Goal: Information Seeking & Learning: Learn about a topic

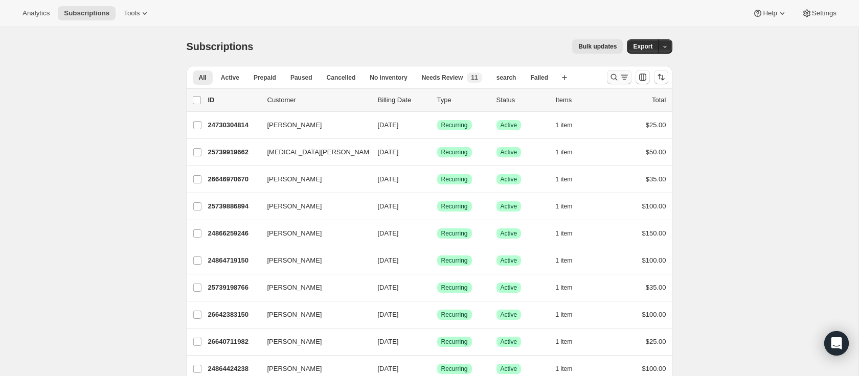
click at [618, 75] on icon "Search and filter results" at bounding box center [614, 77] width 10 height 10
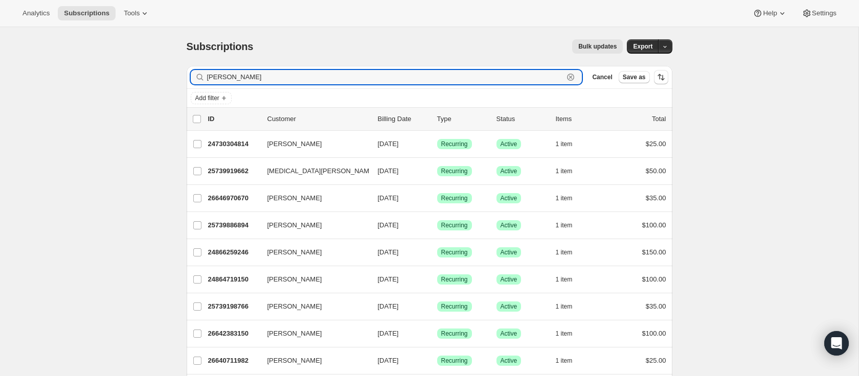
type input "kim offhaus"
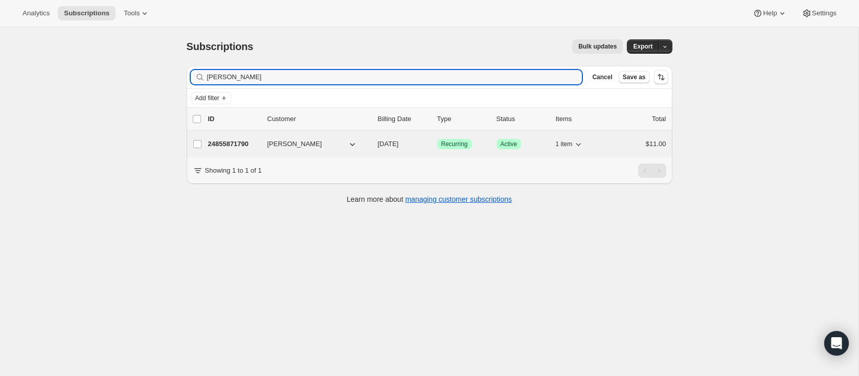
click at [290, 148] on span "Kim Offhaus" at bounding box center [294, 144] width 55 height 10
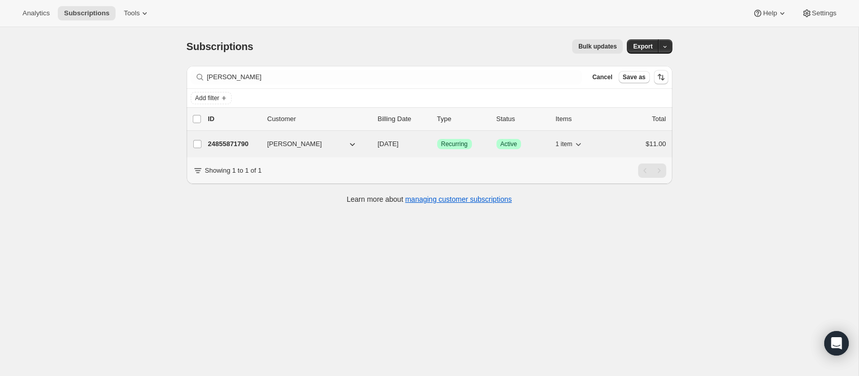
click at [235, 144] on p "24855871790" at bounding box center [233, 144] width 51 height 10
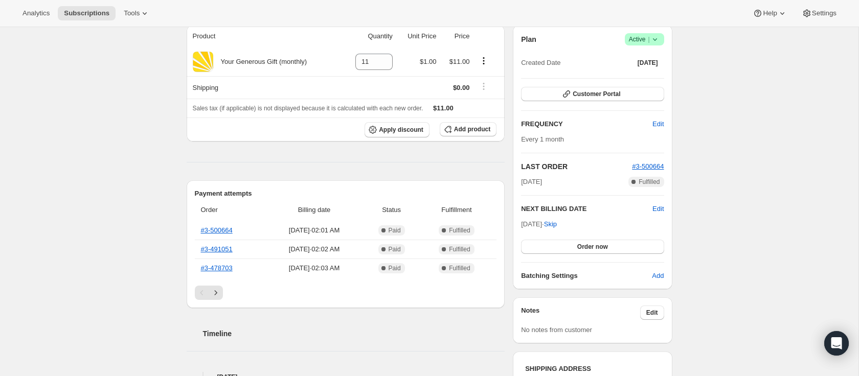
scroll to position [98, 0]
click at [712, 177] on div "Subscription #24855871790. This page is ready Subscription #24855871790 Success…" at bounding box center [429, 336] width 858 height 814
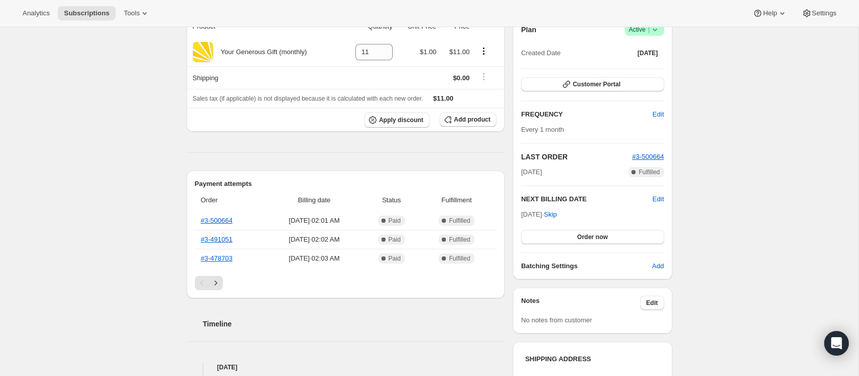
scroll to position [107, 0]
click at [217, 238] on link "#3-491051" at bounding box center [217, 239] width 32 height 8
click at [225, 220] on link "#3-500664" at bounding box center [217, 220] width 32 height 8
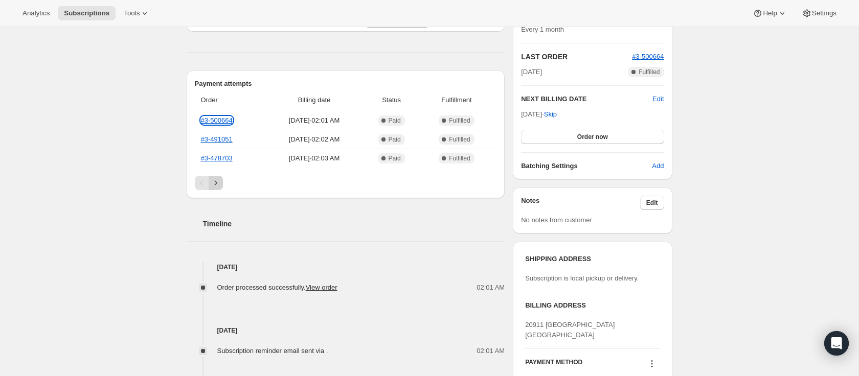
scroll to position [207, 0]
click at [217, 179] on icon "Next" at bounding box center [216, 182] width 10 height 10
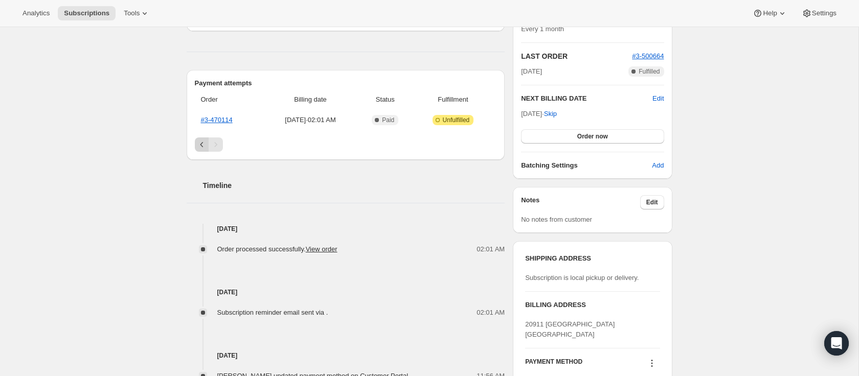
click at [199, 146] on icon "Previous" at bounding box center [202, 145] width 10 height 10
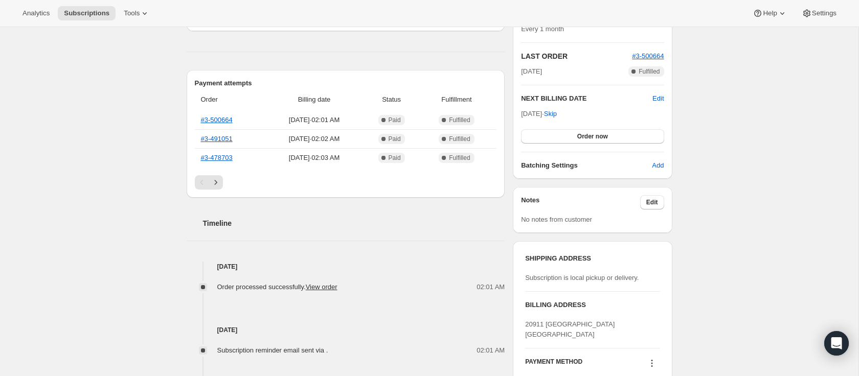
click at [217, 181] on icon "Next" at bounding box center [216, 182] width 10 height 10
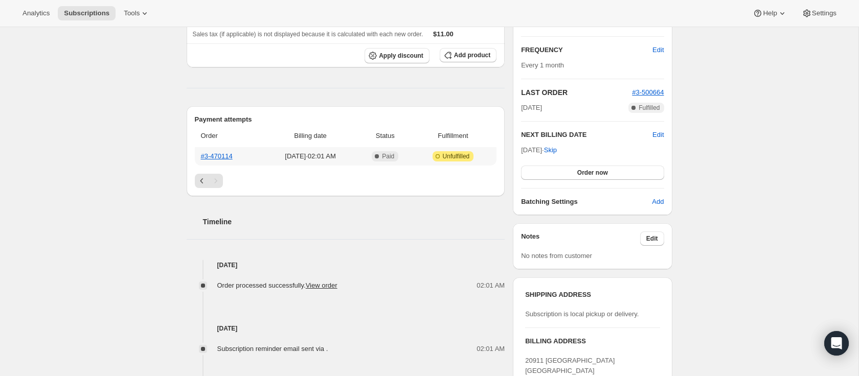
scroll to position [167, 0]
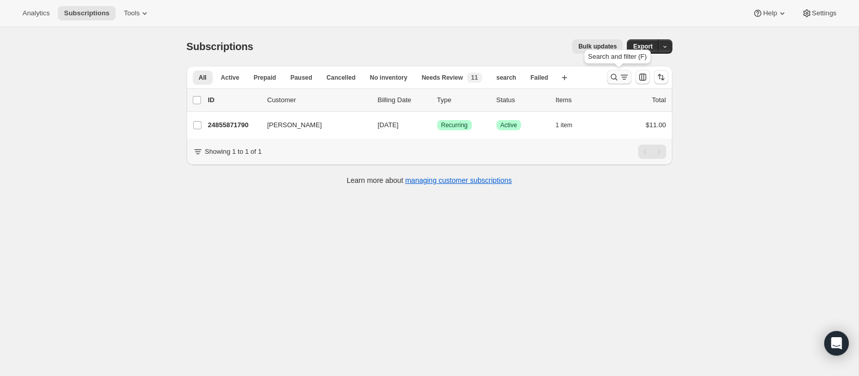
click at [612, 73] on icon "Search and filter results" at bounding box center [614, 77] width 10 height 10
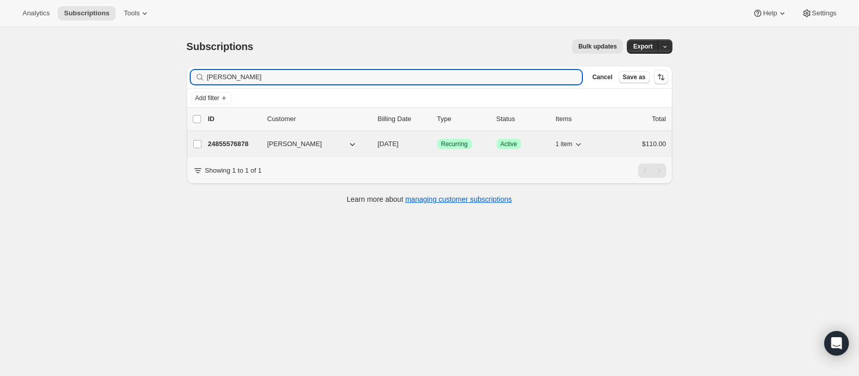
type input "suezi gurzi"
click at [297, 139] on span "Suezi Gurzi" at bounding box center [294, 144] width 55 height 10
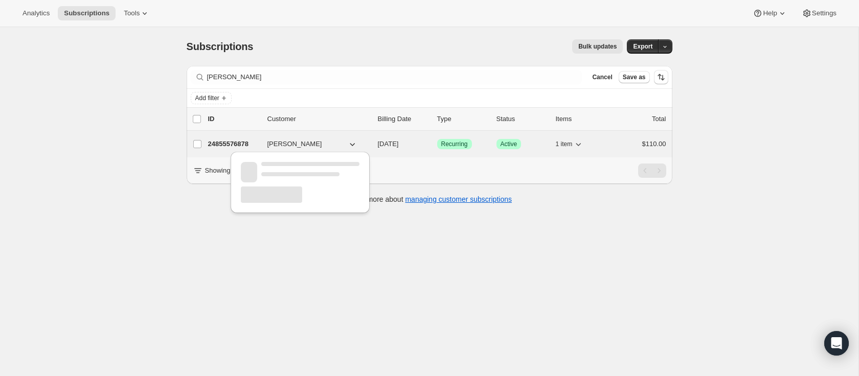
click at [232, 142] on p "24855576878" at bounding box center [233, 144] width 51 height 10
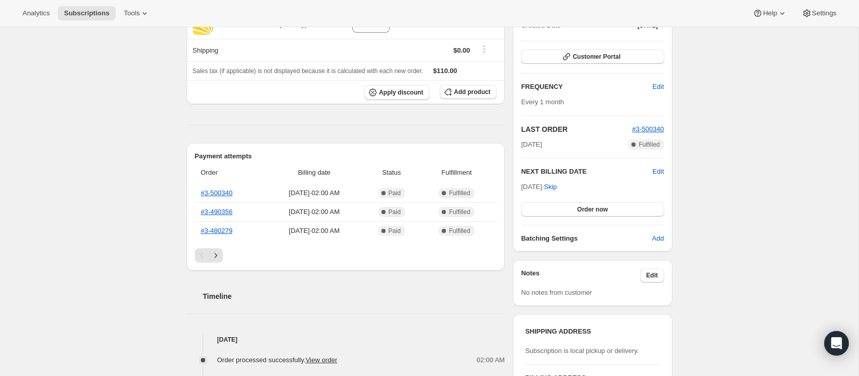
scroll to position [145, 0]
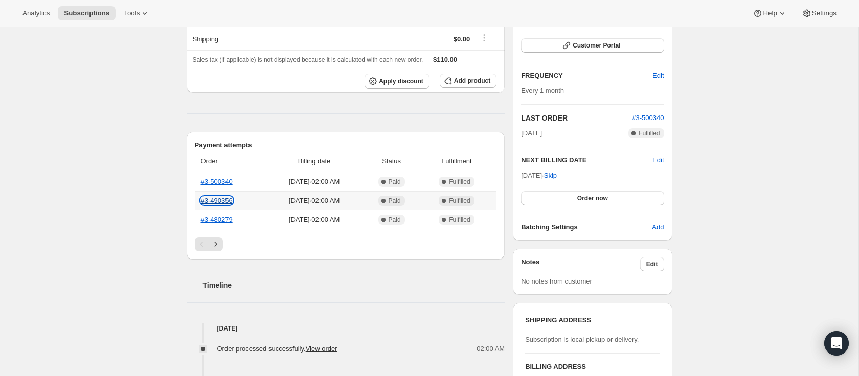
click at [224, 202] on link "#3-490356" at bounding box center [217, 201] width 32 height 8
click at [224, 179] on link "#3-500340" at bounding box center [217, 182] width 32 height 8
click at [224, 198] on link "#3-490356" at bounding box center [217, 201] width 32 height 8
click at [226, 185] on link "#3-500340" at bounding box center [217, 182] width 32 height 8
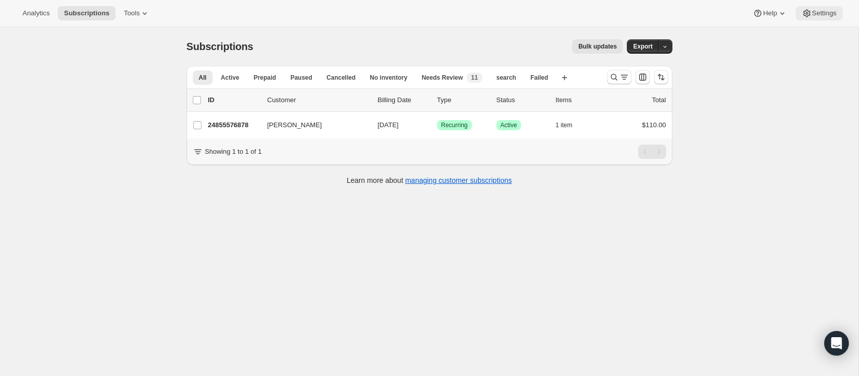
click at [822, 18] on button "Settings" at bounding box center [818, 13] width 47 height 14
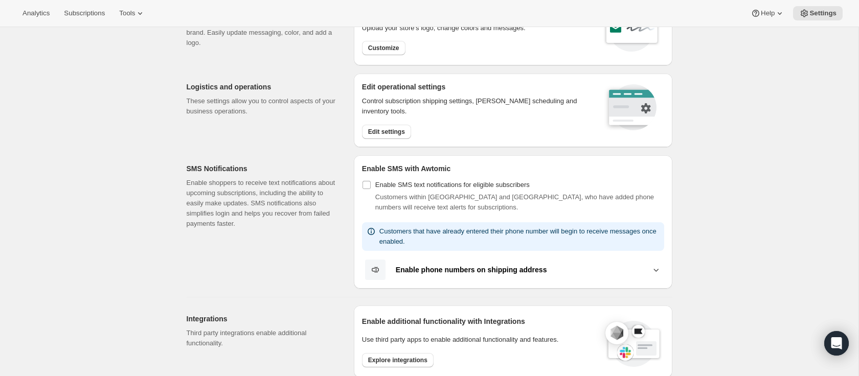
scroll to position [72, 0]
click at [401, 130] on span "Edit settings" at bounding box center [386, 131] width 37 height 8
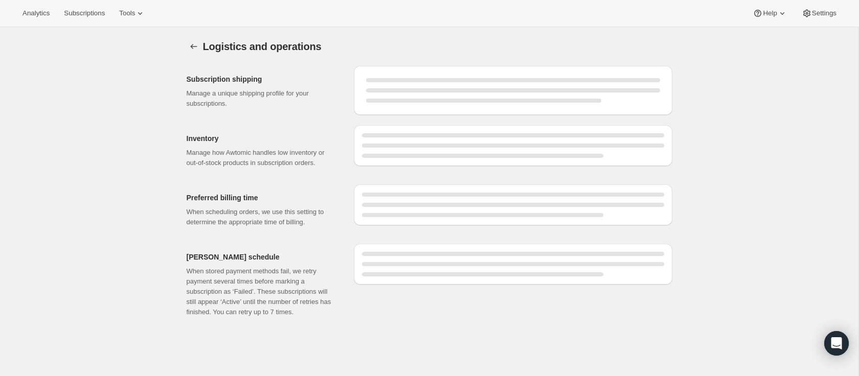
select select "02:00"
select select "DAY"
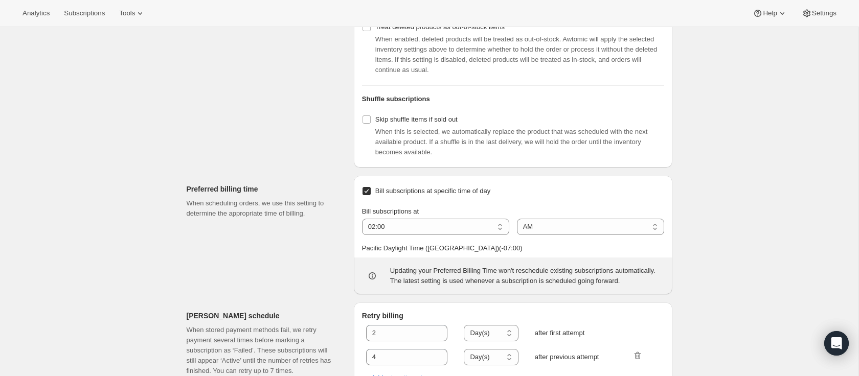
scroll to position [463, 0]
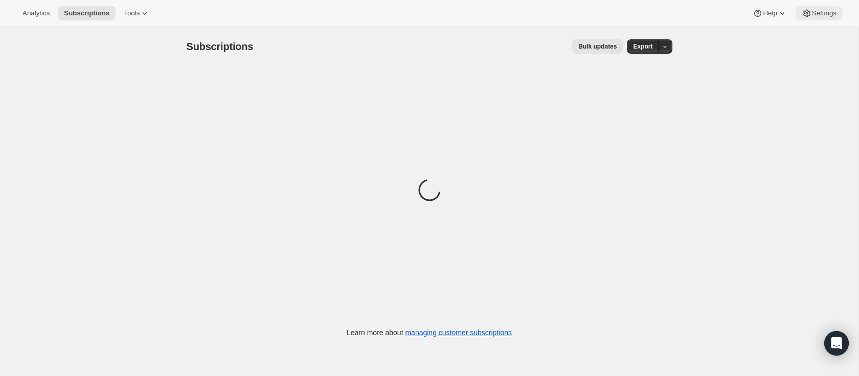
click at [819, 18] on button "Settings" at bounding box center [818, 13] width 47 height 14
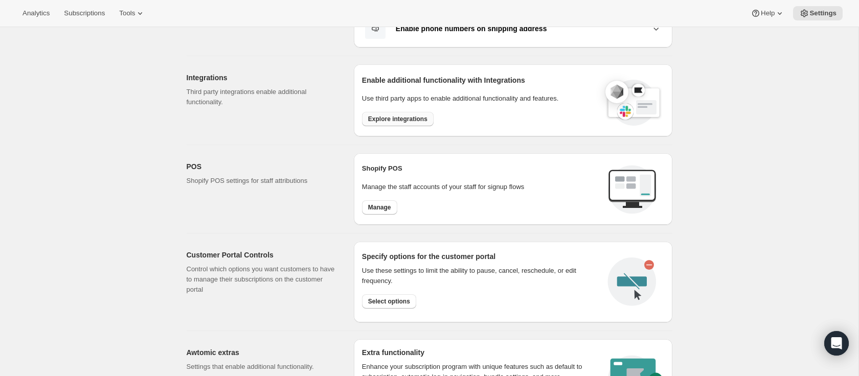
scroll to position [300, 0]
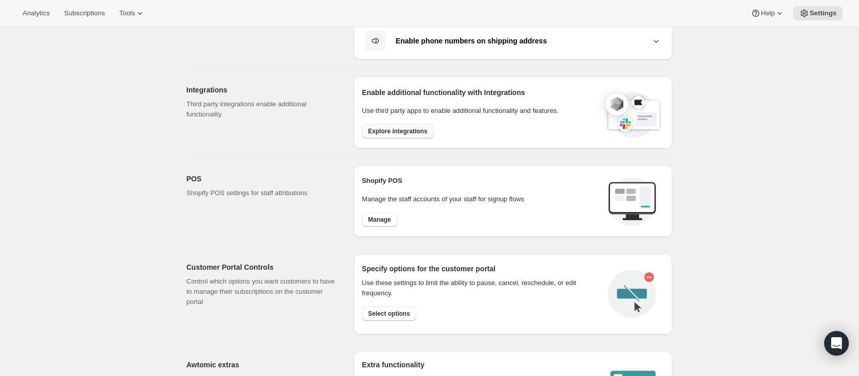
click at [392, 125] on button "Explore integrations" at bounding box center [398, 131] width 72 height 14
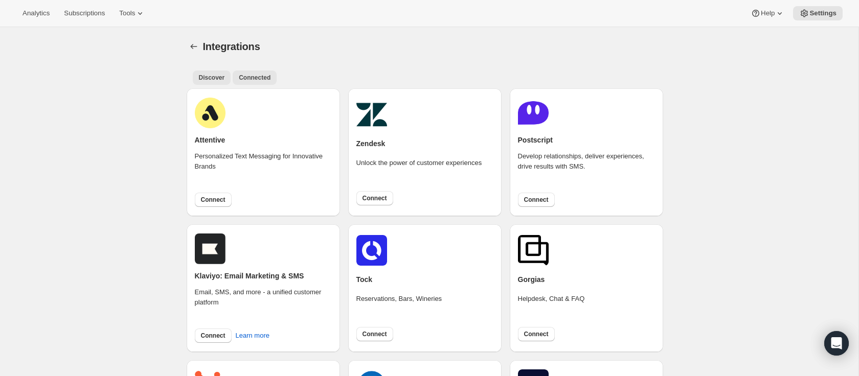
click at [239, 71] on button "Connected" at bounding box center [255, 78] width 44 height 14
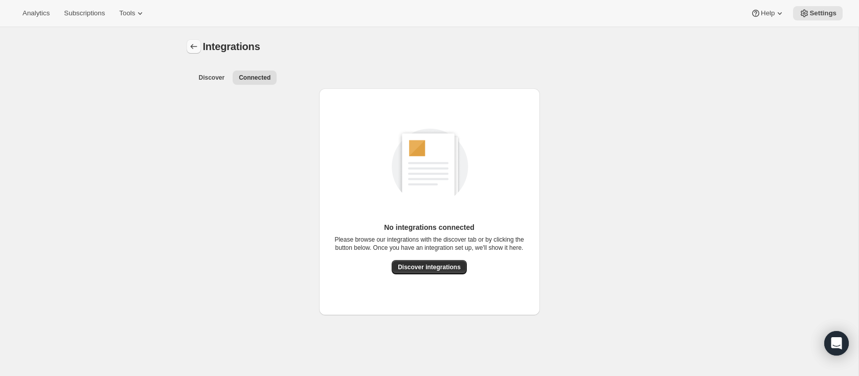
click at [190, 45] on icon "Settings" at bounding box center [194, 46] width 10 height 10
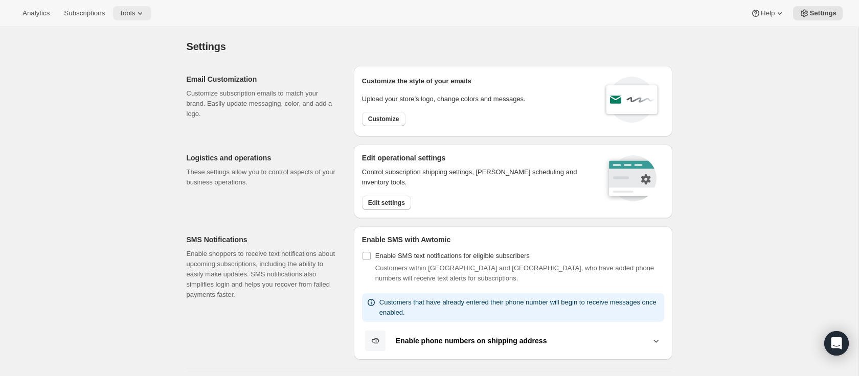
click at [128, 7] on button "Tools" at bounding box center [132, 13] width 38 height 14
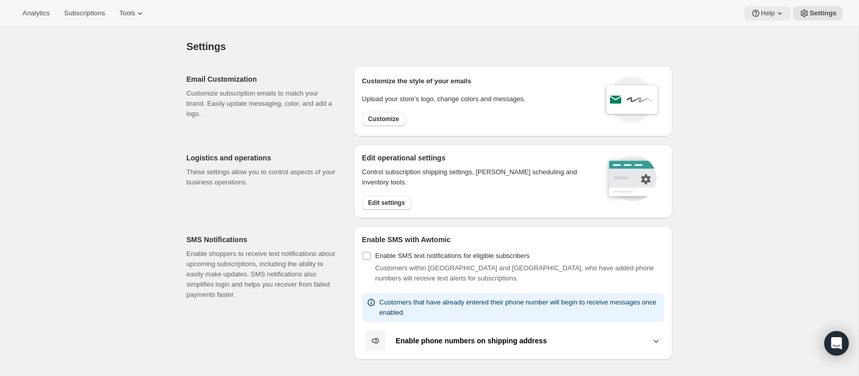
click at [763, 12] on span "Help" at bounding box center [768, 13] width 14 height 8
drag, startPoint x: 723, startPoint y: 53, endPoint x: 765, endPoint y: 35, distance: 45.1
click at [118, 10] on button "Tools" at bounding box center [132, 13] width 38 height 14
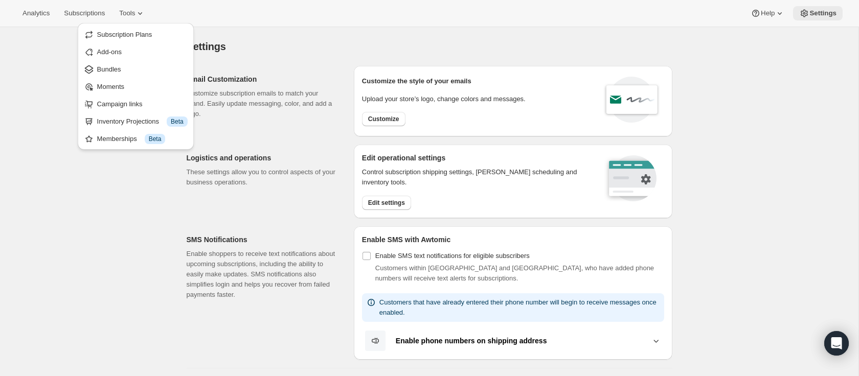
drag, startPoint x: 838, startPoint y: 31, endPoint x: 828, endPoint y: 19, distance: 15.2
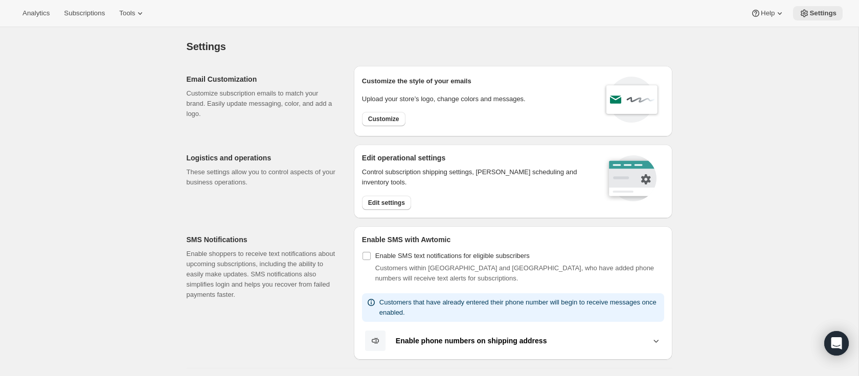
click at [826, 13] on span "Settings" at bounding box center [822, 13] width 27 height 8
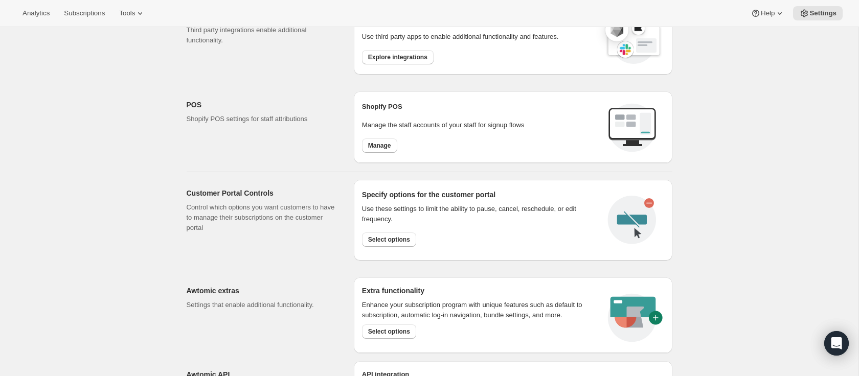
scroll to position [485, 0]
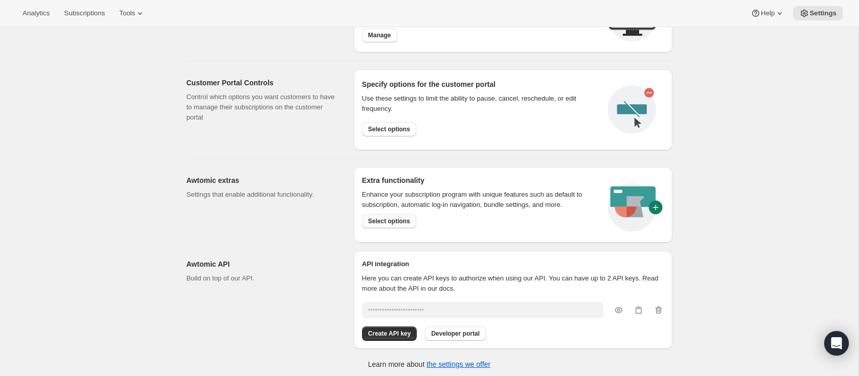
click at [386, 218] on span "Select options" at bounding box center [389, 221] width 42 height 8
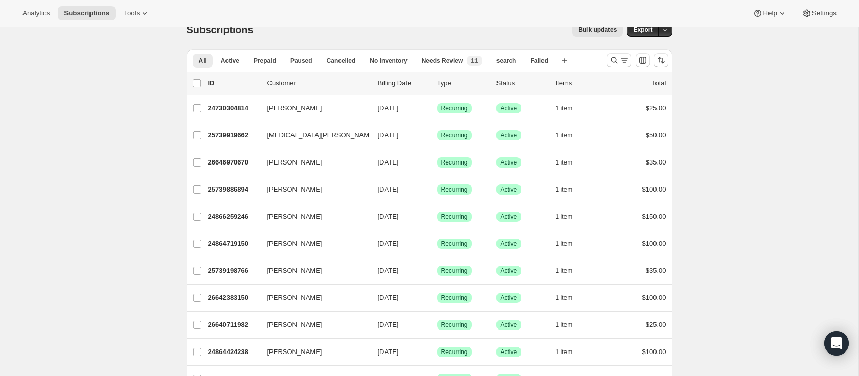
scroll to position [10, 0]
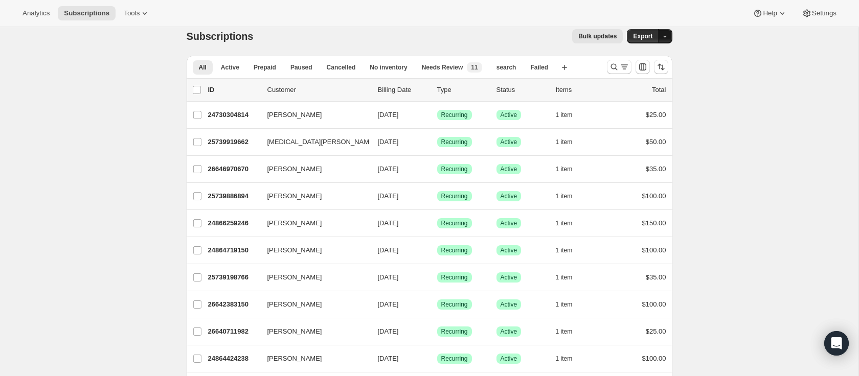
click at [669, 37] on button "button" at bounding box center [665, 36] width 14 height 14
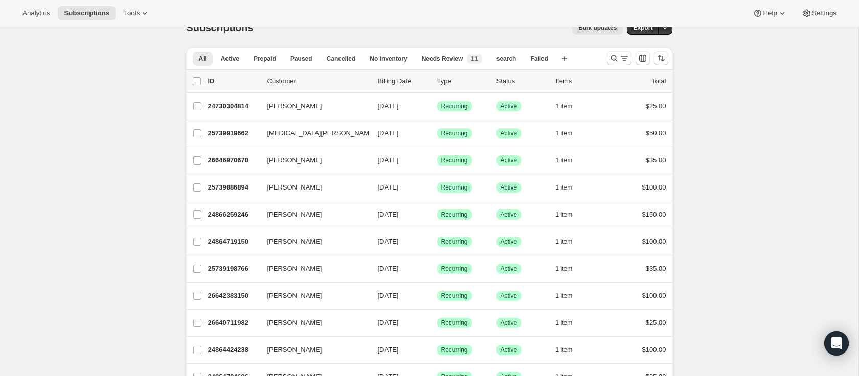
scroll to position [0, 0]
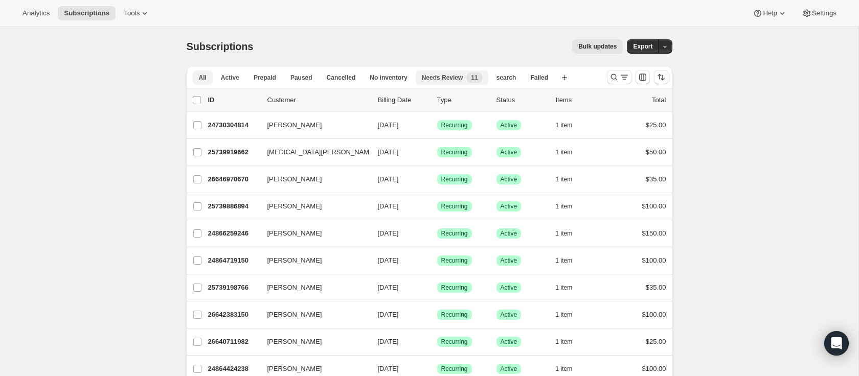
click at [451, 76] on span "Needs Review" at bounding box center [442, 78] width 41 height 8
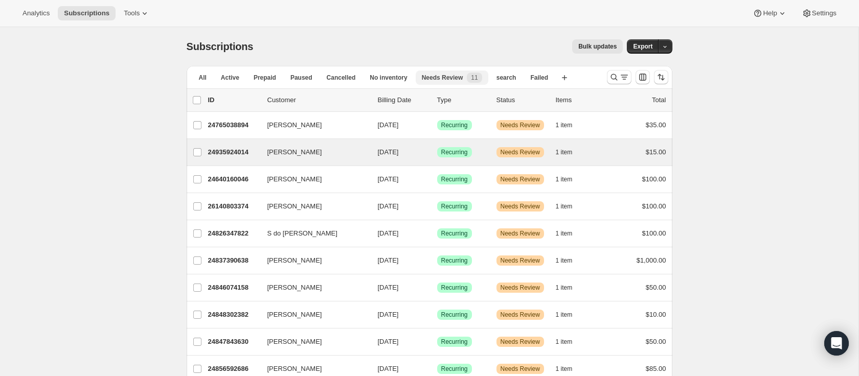
scroll to position [3, 0]
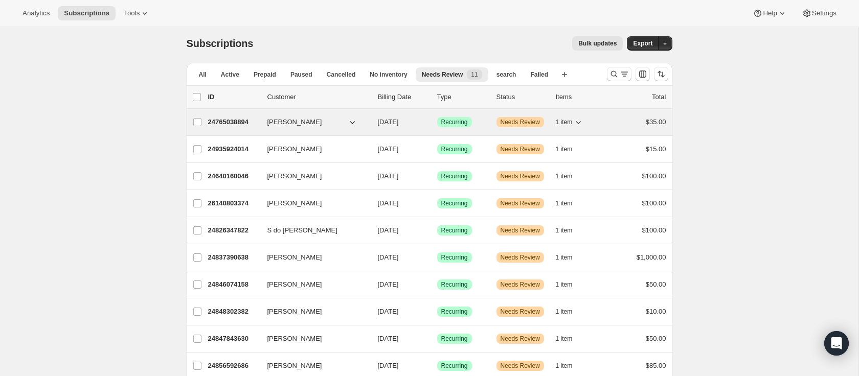
click at [544, 125] on span "Warning Needs Review" at bounding box center [520, 122] width 48 height 10
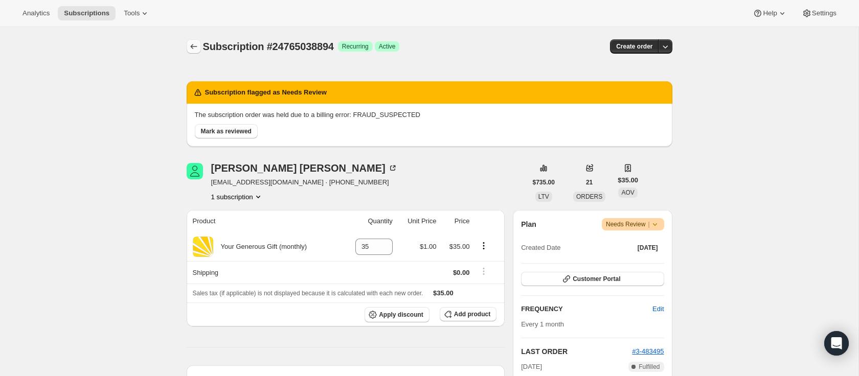
click at [193, 50] on icon "Subscriptions" at bounding box center [194, 46] width 10 height 10
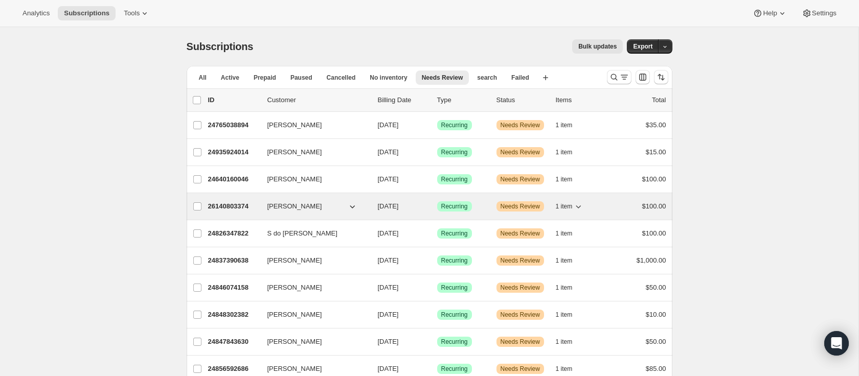
click at [228, 207] on p "26140803374" at bounding box center [233, 206] width 51 height 10
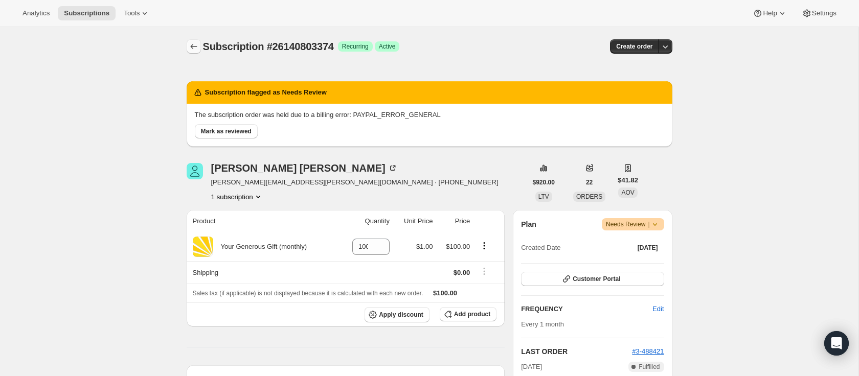
click at [192, 47] on icon "Subscriptions" at bounding box center [194, 46] width 10 height 10
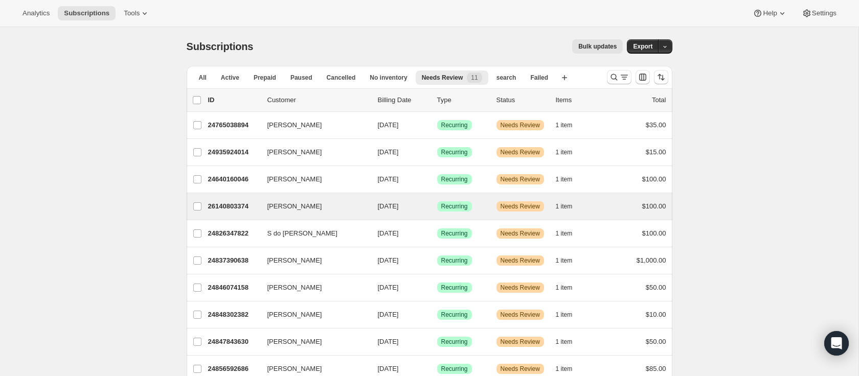
scroll to position [90, 0]
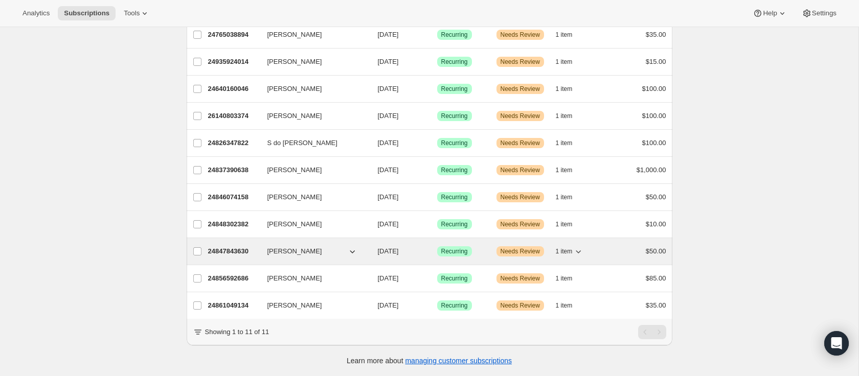
click at [223, 250] on p "24847843630" at bounding box center [233, 251] width 51 height 10
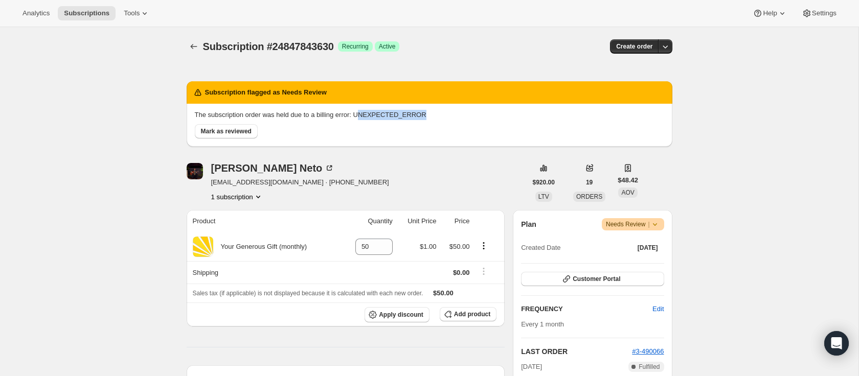
drag, startPoint x: 431, startPoint y: 114, endPoint x: 355, endPoint y: 111, distance: 76.2
click at [369, 114] on p "The subscription order was held due to a billing error: UNEXPECTED_ERROR" at bounding box center [429, 115] width 469 height 10
click at [201, 49] on div at bounding box center [195, 46] width 16 height 14
click at [199, 49] on button "Subscriptions" at bounding box center [194, 46] width 14 height 14
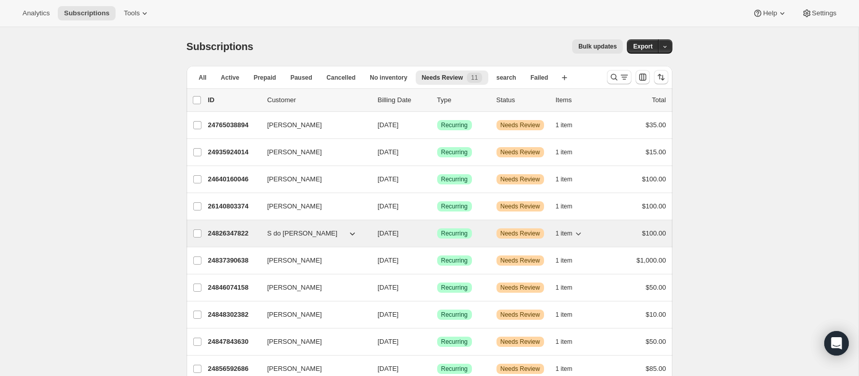
click at [222, 237] on p "24826347822" at bounding box center [233, 233] width 51 height 10
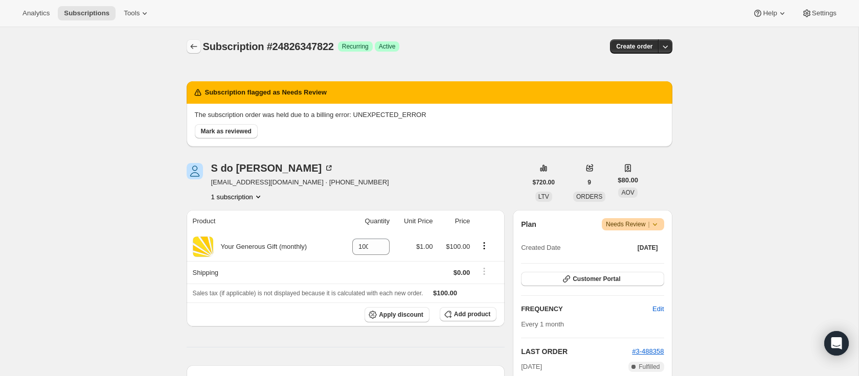
click at [192, 49] on icon "Subscriptions" at bounding box center [194, 46] width 10 height 10
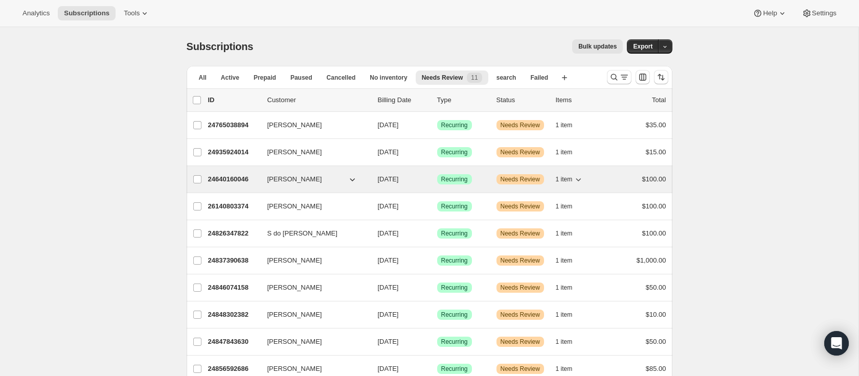
click at [224, 184] on p "24640160046" at bounding box center [233, 179] width 51 height 10
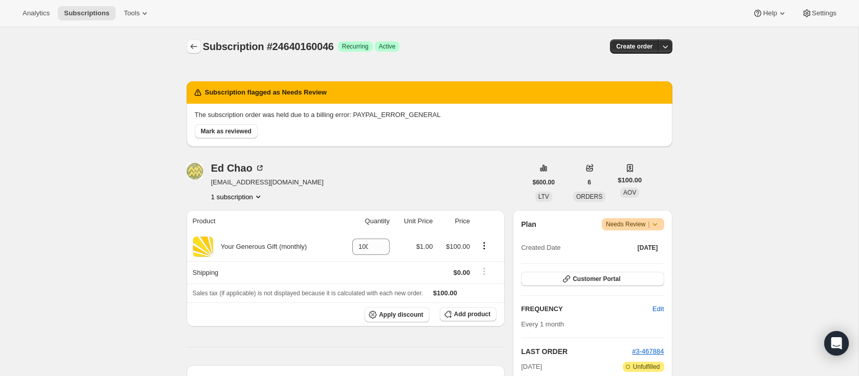
click at [195, 49] on icon "Subscriptions" at bounding box center [194, 46] width 10 height 10
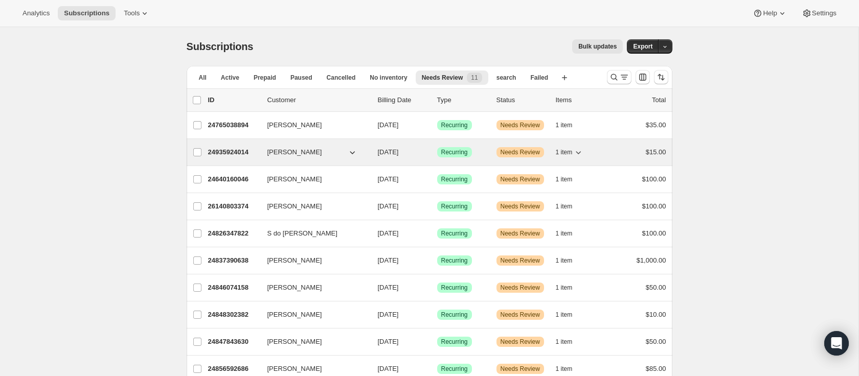
click at [221, 155] on p "24935924014" at bounding box center [233, 152] width 51 height 10
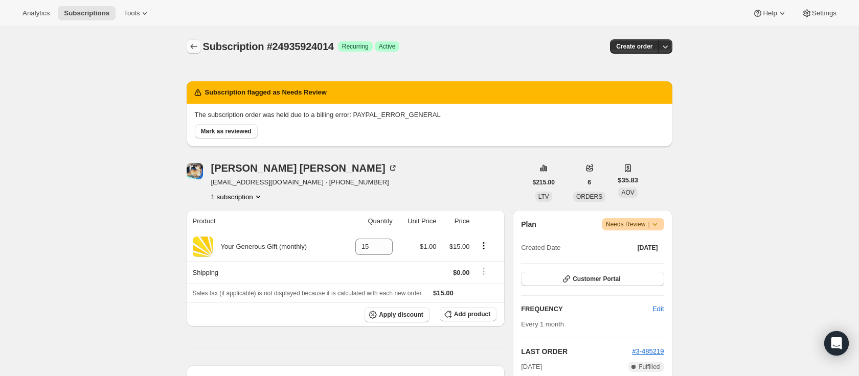
click at [192, 45] on icon "Subscriptions" at bounding box center [194, 46] width 10 height 10
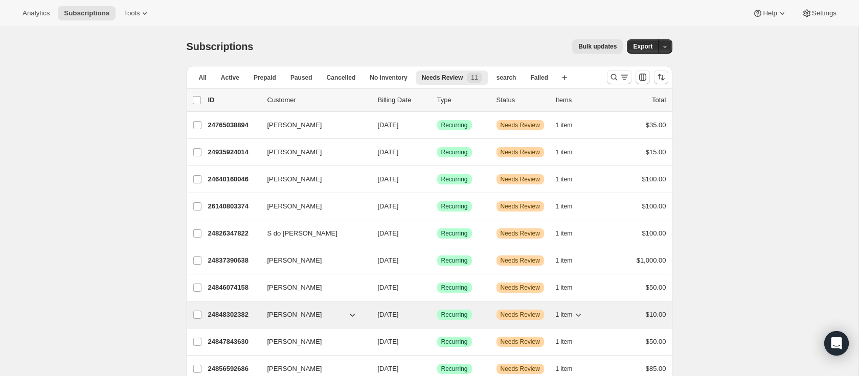
scroll to position [90, 0]
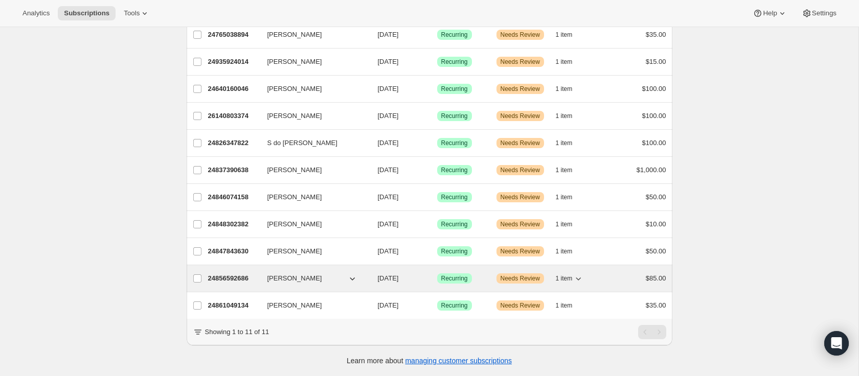
click at [227, 281] on p "24856592686" at bounding box center [233, 278] width 51 height 10
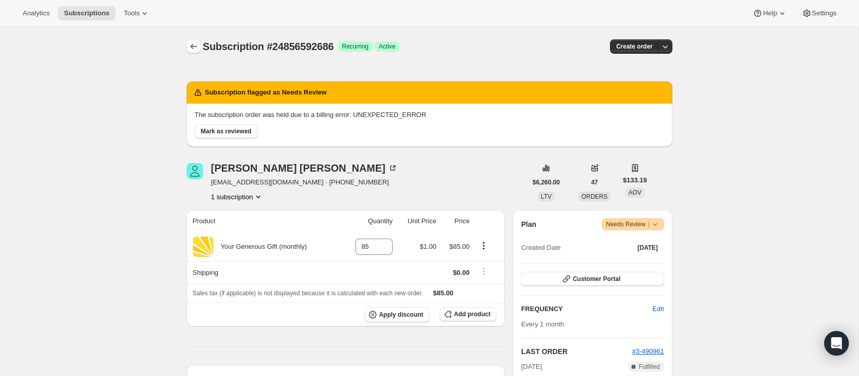
click at [191, 45] on icon "Subscriptions" at bounding box center [193, 46] width 7 height 5
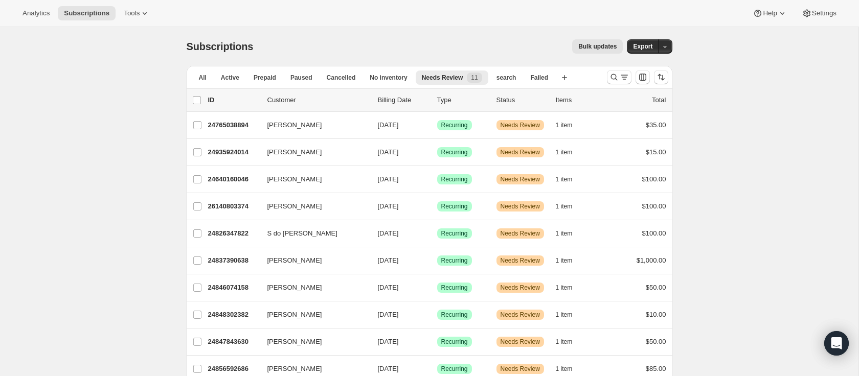
scroll to position [90, 0]
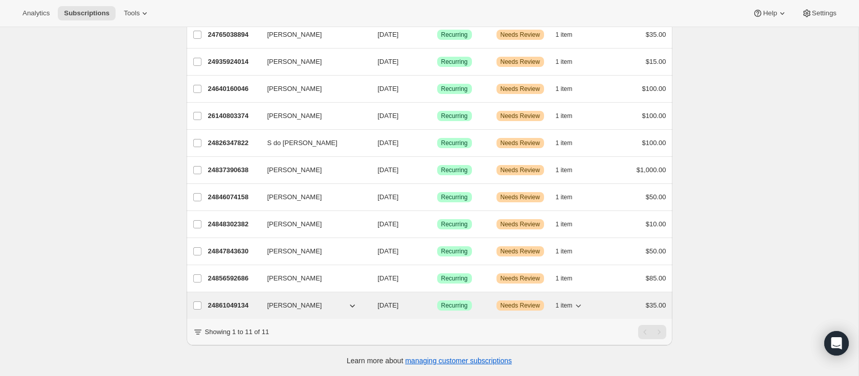
click at [231, 308] on p "24861049134" at bounding box center [233, 306] width 51 height 10
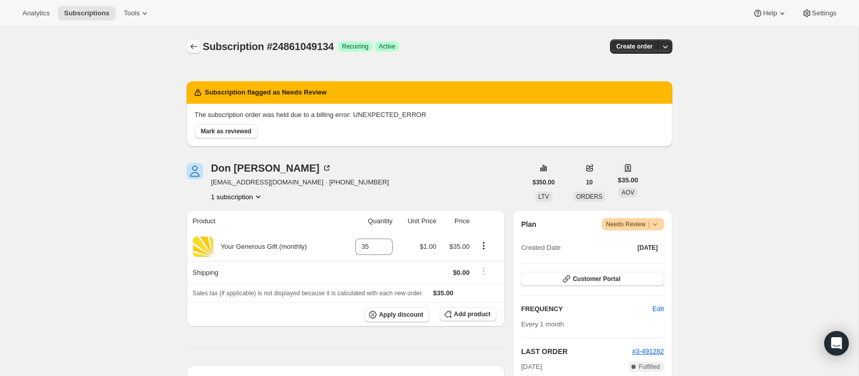
click at [192, 42] on icon "Subscriptions" at bounding box center [194, 46] width 10 height 10
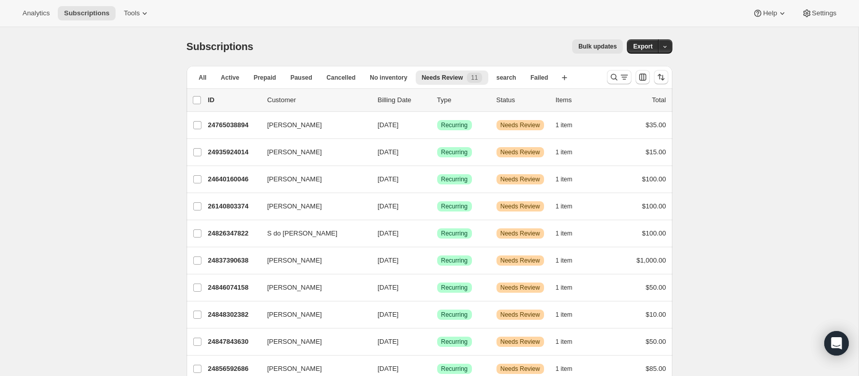
click at [150, 80] on div "Subscriptions. This page is ready Subscriptions Bulk updates More actions Bulk …" at bounding box center [429, 247] width 858 height 440
click at [393, 53] on div "Bulk updates" at bounding box center [443, 46] width 357 height 14
click at [537, 76] on span "Failed" at bounding box center [539, 78] width 18 height 8
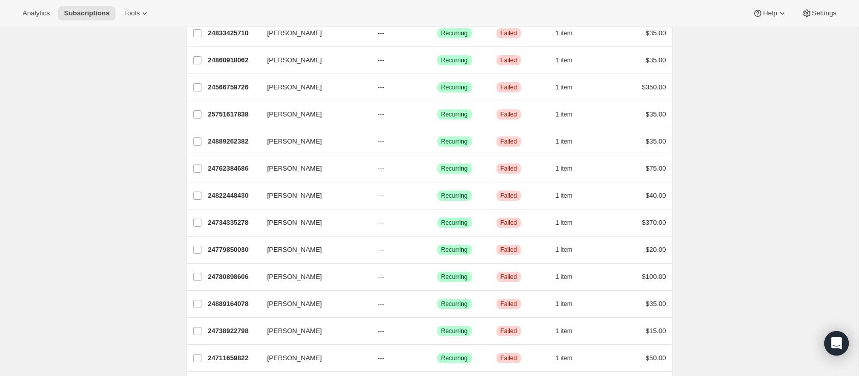
scroll to position [1147, 0]
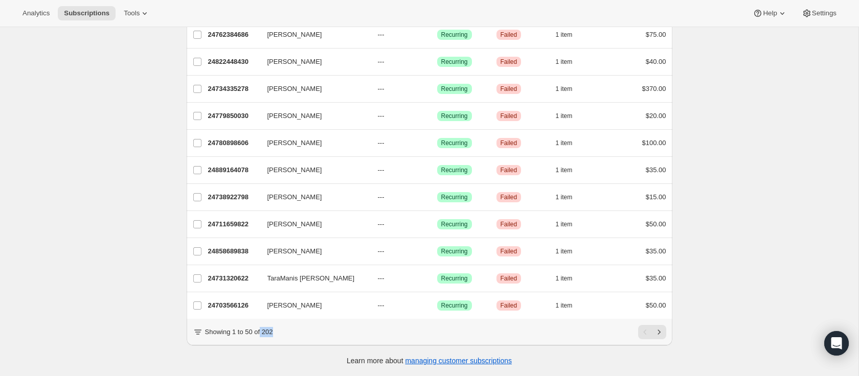
drag, startPoint x: 263, startPoint y: 332, endPoint x: 286, endPoint y: 334, distance: 23.1
click at [286, 334] on div "Showing 1 to 50 of 202" at bounding box center [429, 332] width 473 height 14
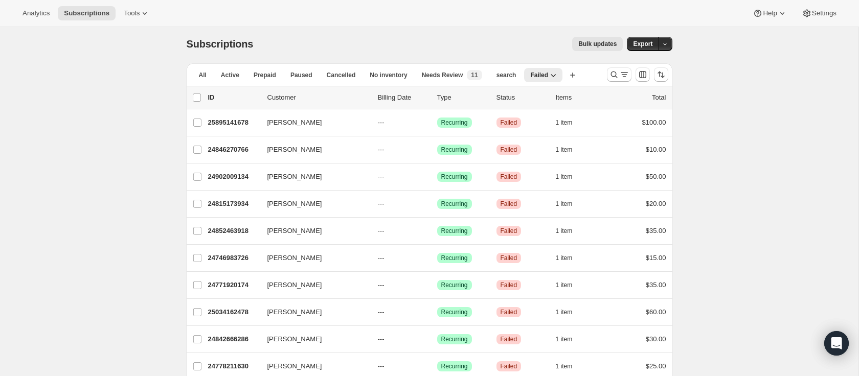
scroll to position [0, 0]
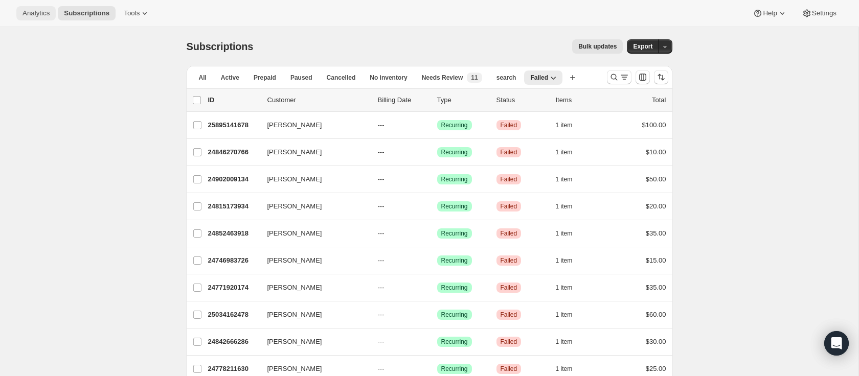
click at [36, 14] on span "Analytics" at bounding box center [35, 13] width 27 height 8
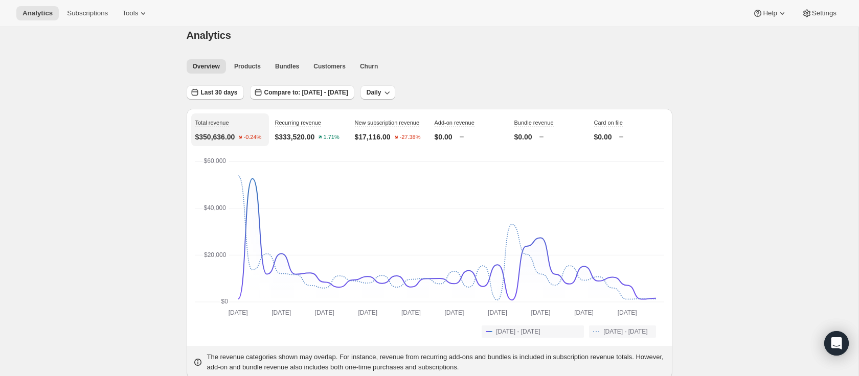
scroll to position [8, 0]
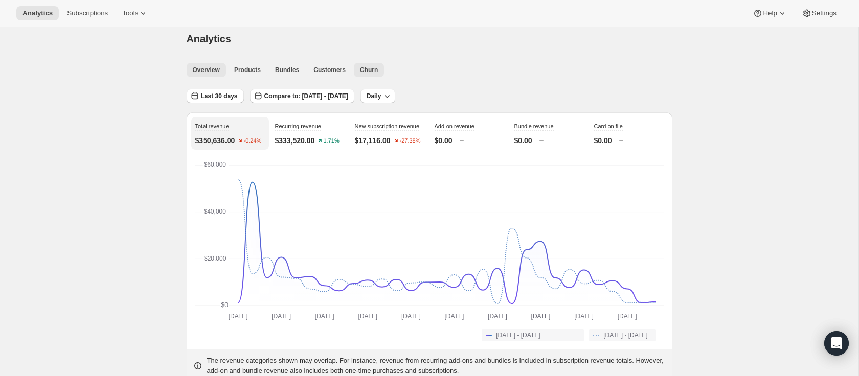
click at [372, 66] on span "Churn" at bounding box center [369, 70] width 18 height 8
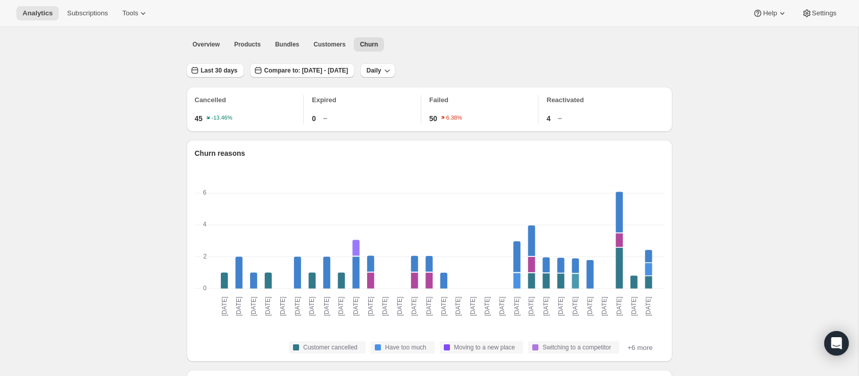
scroll to position [35, 0]
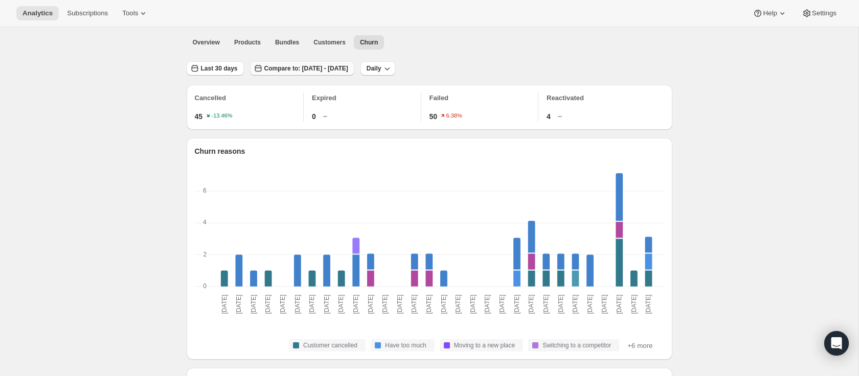
click at [348, 68] on span "Compare to: [DATE] - [DATE]" at bounding box center [306, 68] width 84 height 8
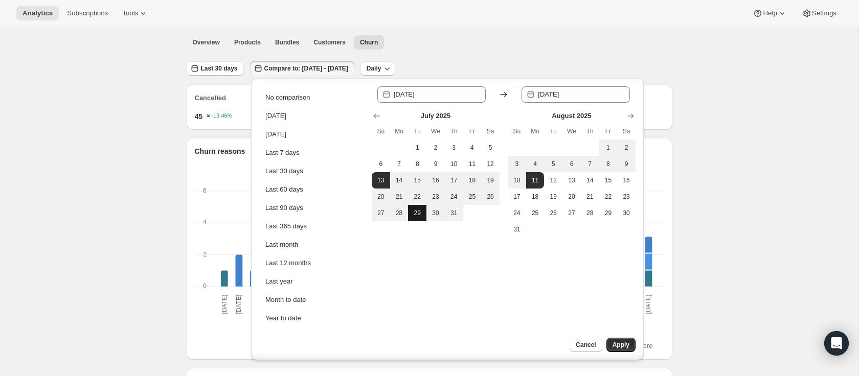
click at [416, 213] on span "29" at bounding box center [417, 213] width 10 height 8
type input "[DATE]"
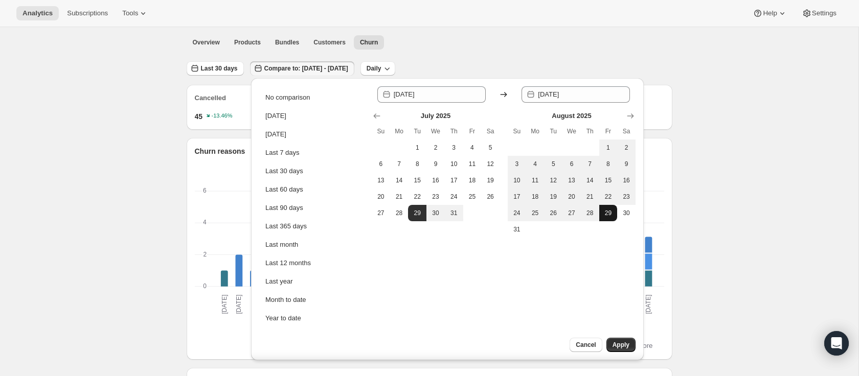
click at [601, 211] on button "29" at bounding box center [608, 213] width 18 height 16
type input "[DATE]"
click at [606, 211] on span "29" at bounding box center [608, 213] width 10 height 8
type input "[DATE]"
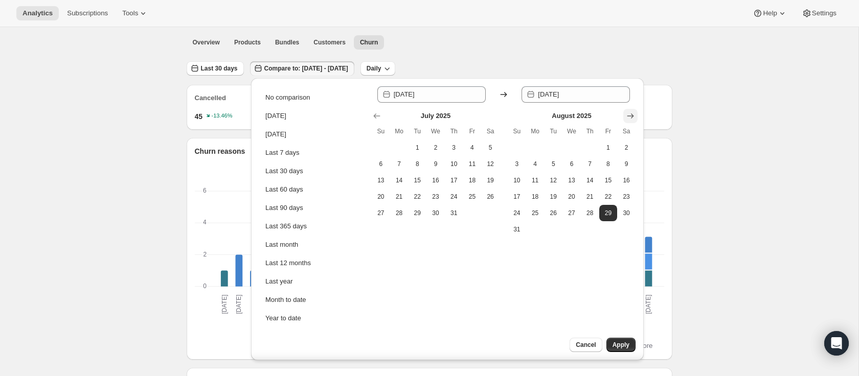
click at [629, 117] on icon "Show next month, September 2025" at bounding box center [630, 116] width 10 height 10
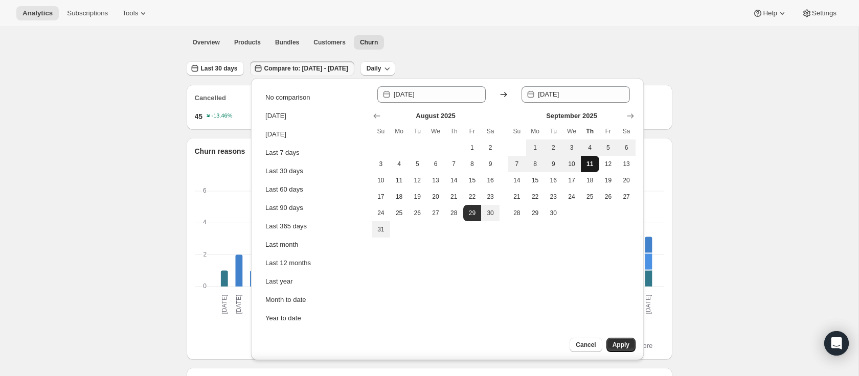
click at [587, 164] on span "11" at bounding box center [590, 164] width 10 height 8
type input "[DATE]"
click at [624, 341] on span "Apply" at bounding box center [620, 345] width 17 height 8
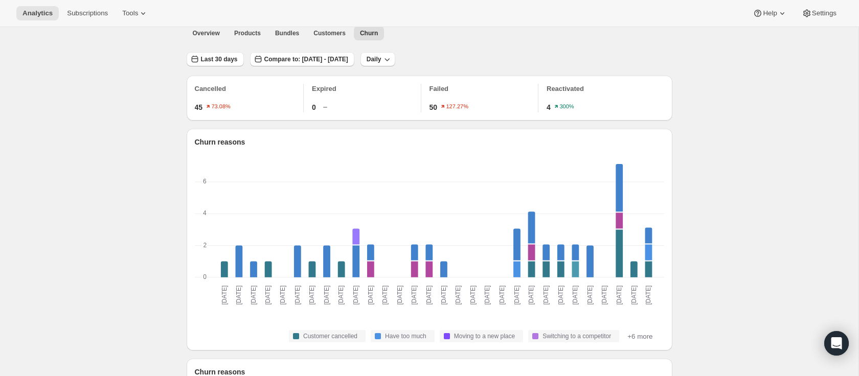
scroll to position [41, 0]
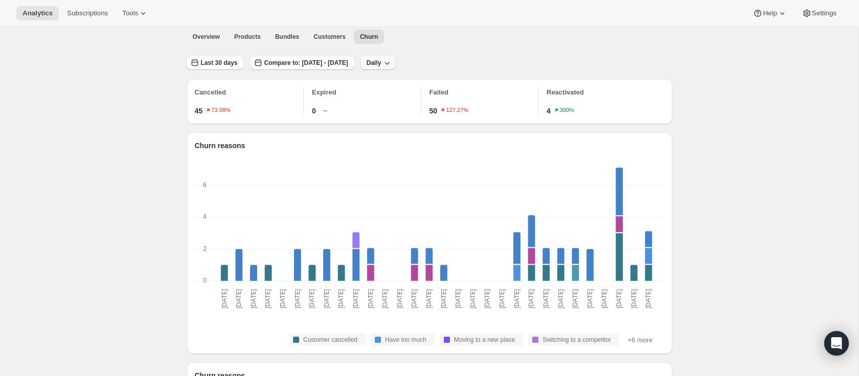
click at [396, 68] on button "Daily" at bounding box center [377, 63] width 35 height 14
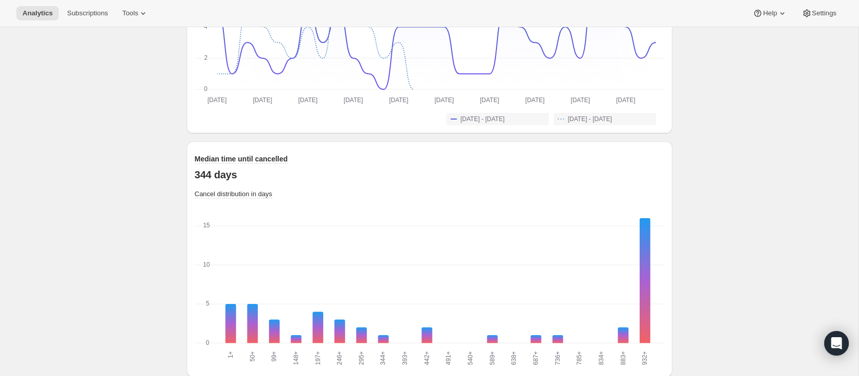
scroll to position [943, 0]
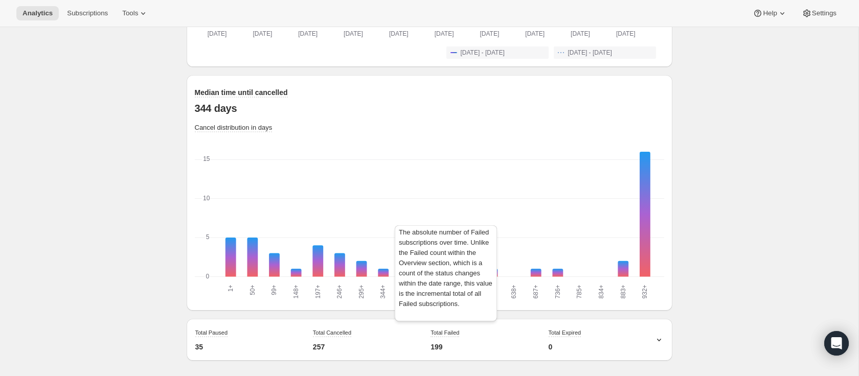
click at [446, 332] on span "Total Failed" at bounding box center [444, 333] width 29 height 6
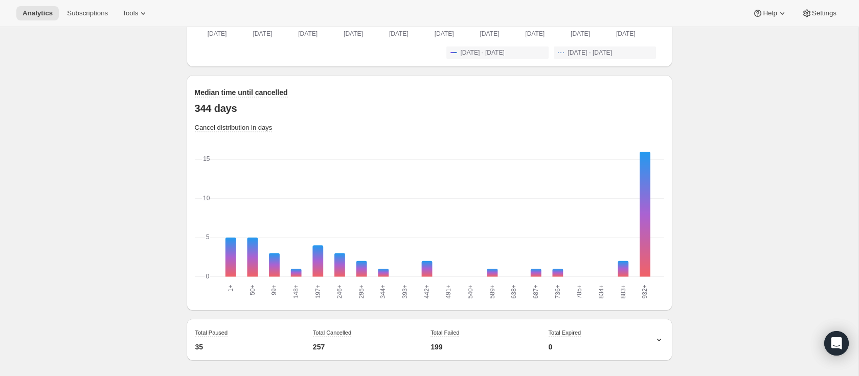
drag, startPoint x: 440, startPoint y: 349, endPoint x: 524, endPoint y: 347, distance: 84.4
click at [440, 349] on p "199" at bounding box center [436, 347] width 12 height 10
click at [660, 341] on icon at bounding box center [659, 340] width 10 height 10
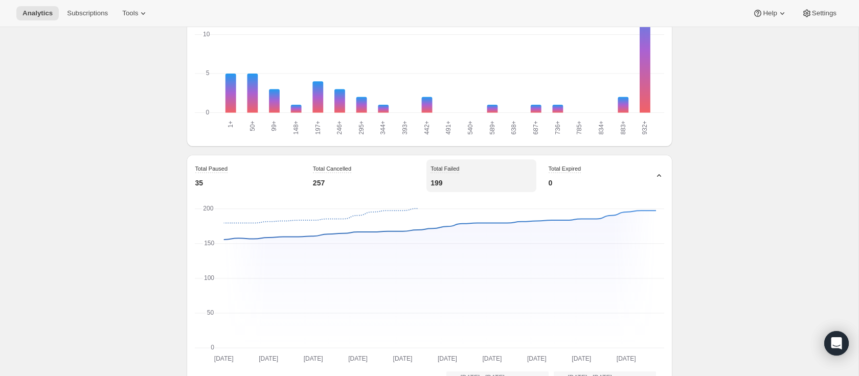
scroll to position [1132, 0]
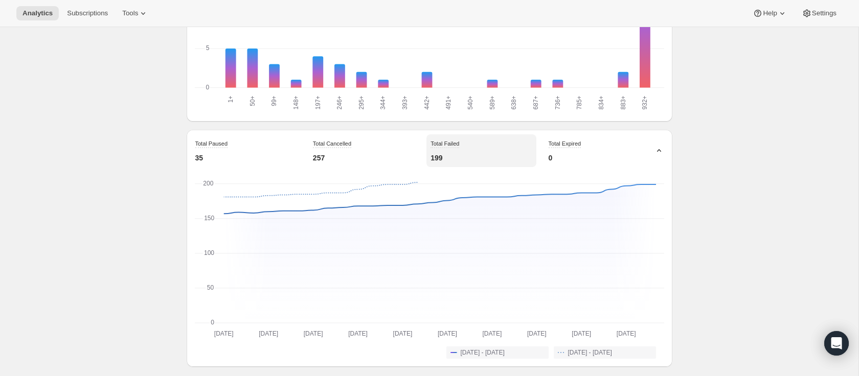
click at [466, 146] on div "Total Failed 199" at bounding box center [480, 150] width 109 height 33
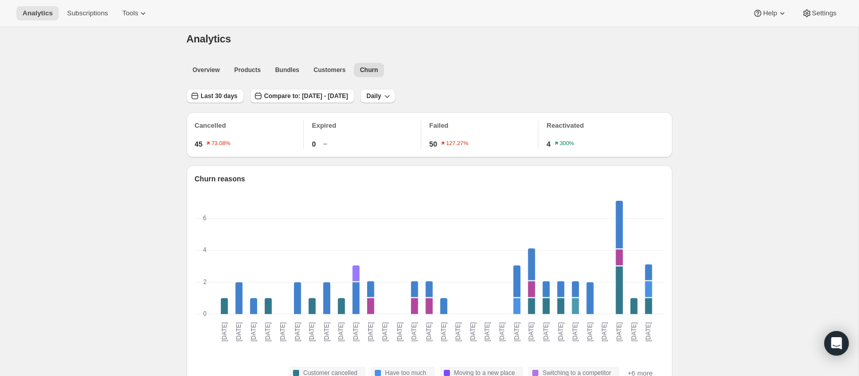
scroll to position [0, 0]
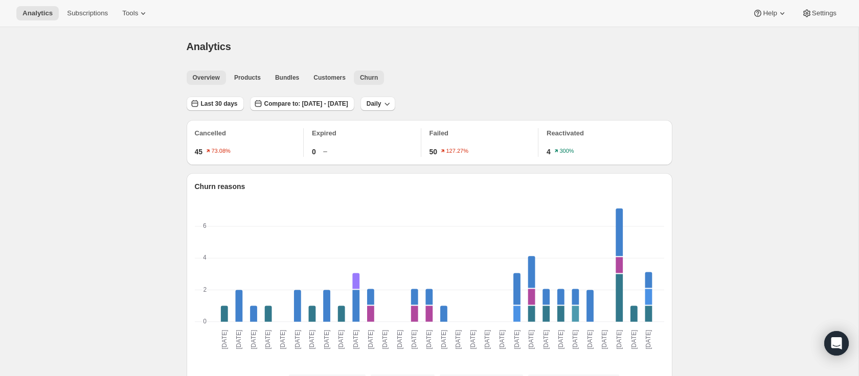
click at [214, 79] on span "Overview" at bounding box center [206, 78] width 27 height 8
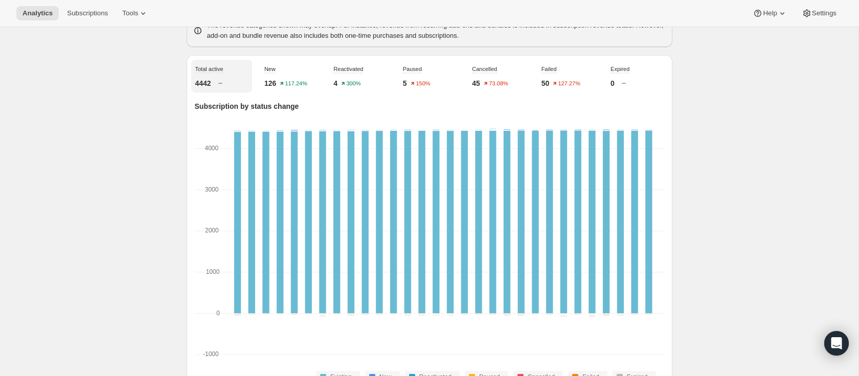
scroll to position [344, 0]
